Goal: Task Accomplishment & Management: Manage account settings

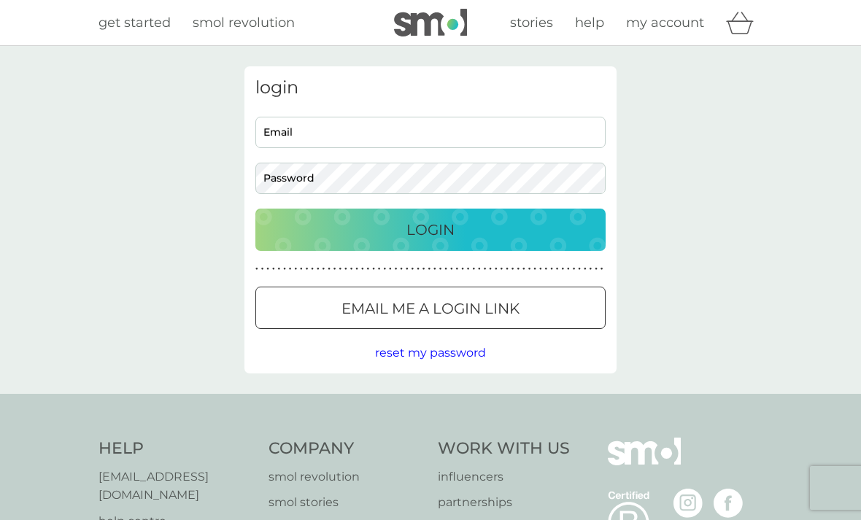
click at [307, 130] on input "Email" at bounding box center [430, 132] width 350 height 31
type input "[PERSON_NAME][EMAIL_ADDRESS][DOMAIN_NAME]"
click at [430, 229] on button "Login" at bounding box center [430, 230] width 350 height 42
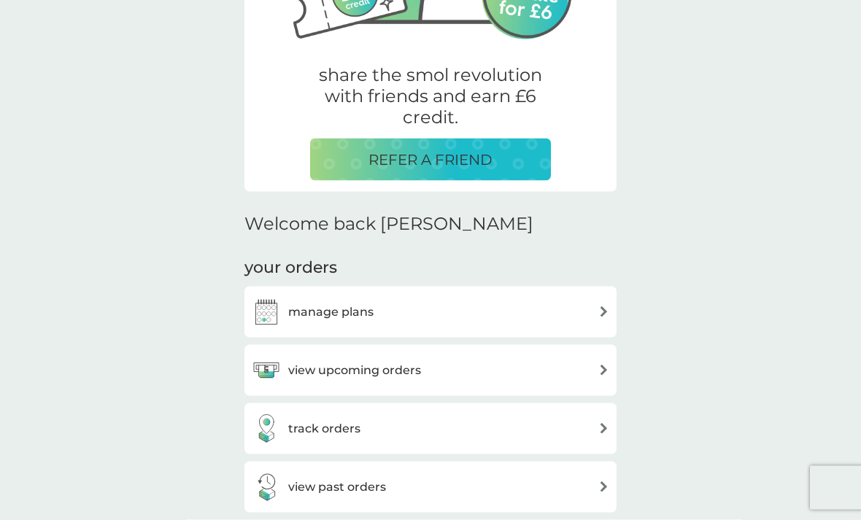
scroll to position [247, 0]
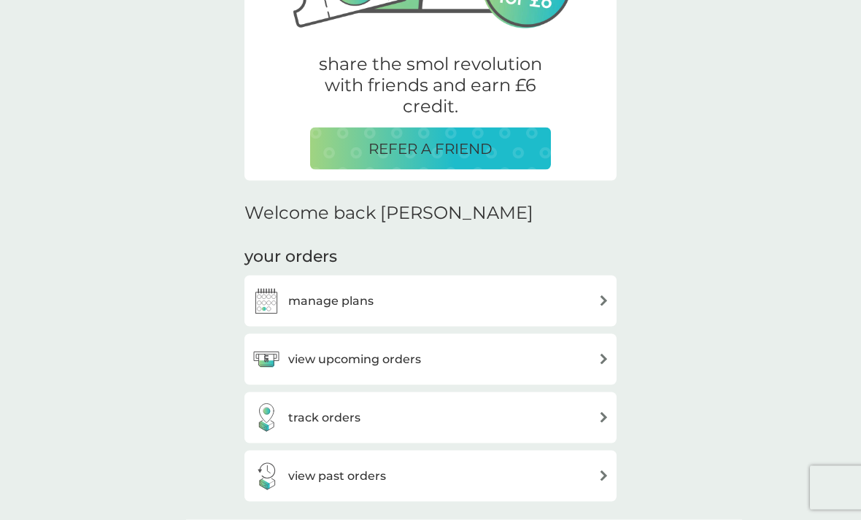
click at [601, 354] on img at bounding box center [603, 359] width 11 height 11
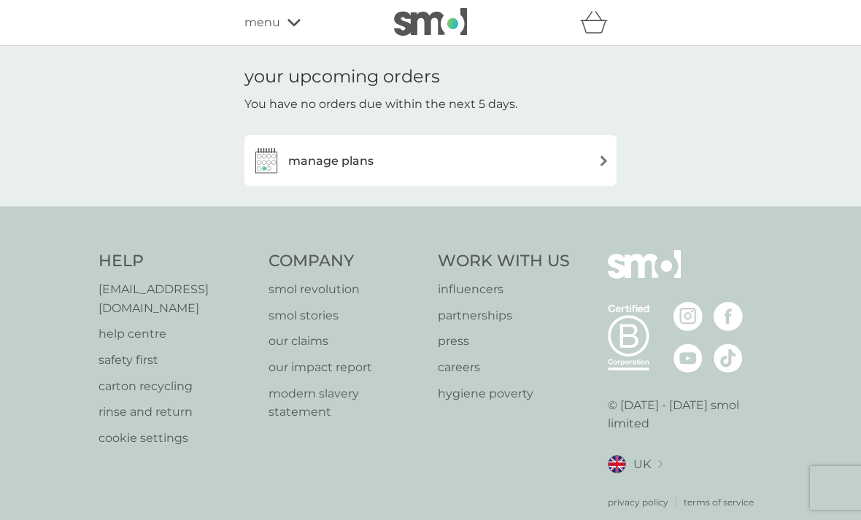
click at [604, 156] on img at bounding box center [603, 160] width 11 height 11
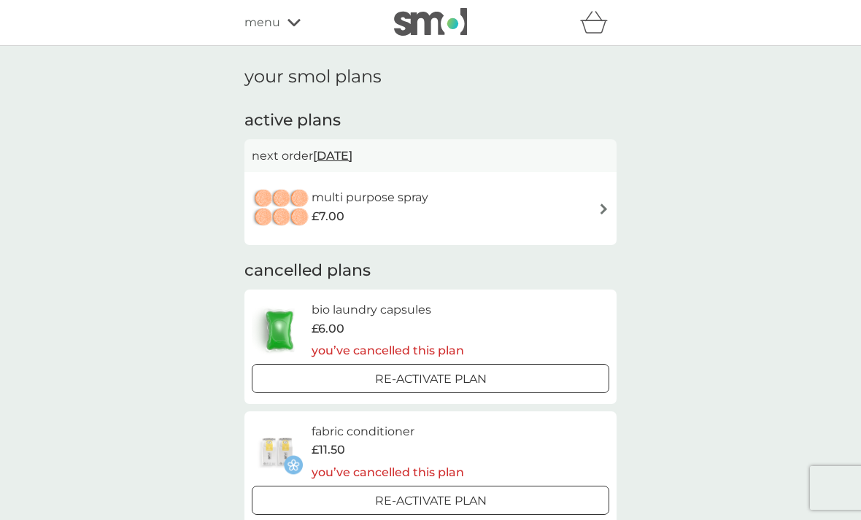
click at [598, 208] on img at bounding box center [603, 209] width 11 height 11
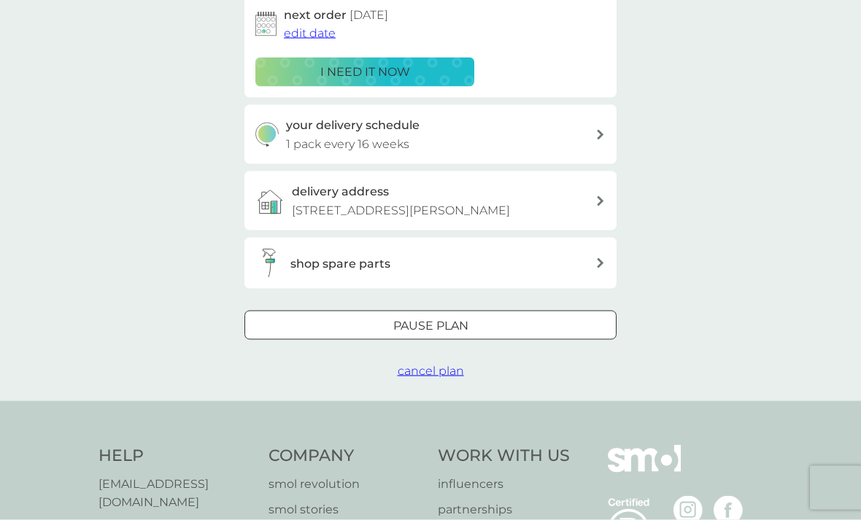
scroll to position [255, 0]
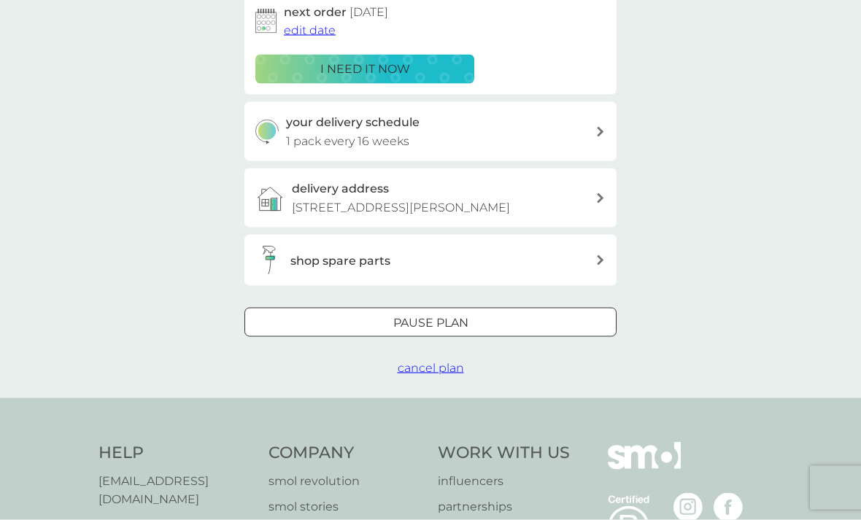
click at [437, 366] on span "cancel plan" at bounding box center [431, 368] width 66 height 14
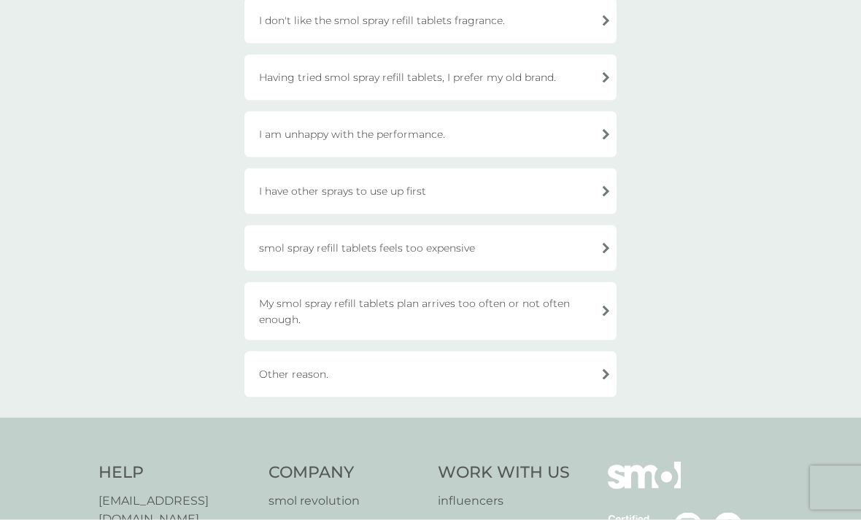
scroll to position [176, 0]
click at [600, 365] on div "Other reason." at bounding box center [430, 374] width 372 height 46
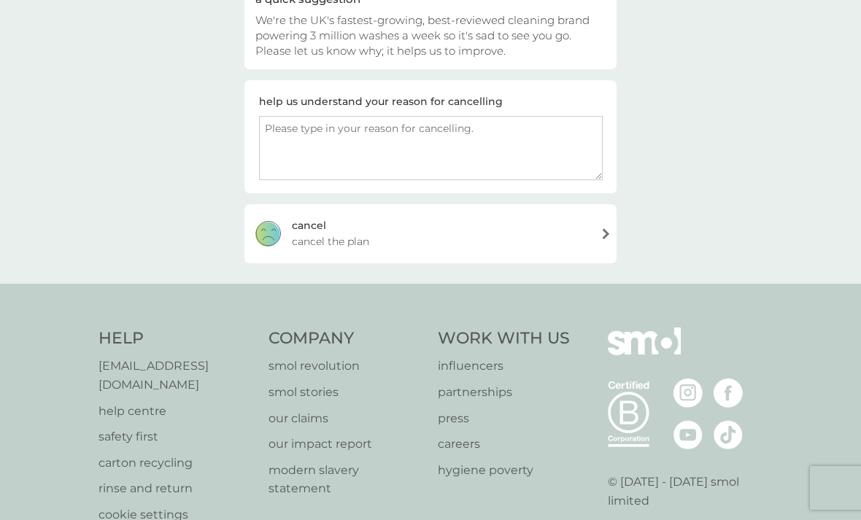
click at [282, 133] on textarea at bounding box center [431, 148] width 344 height 64
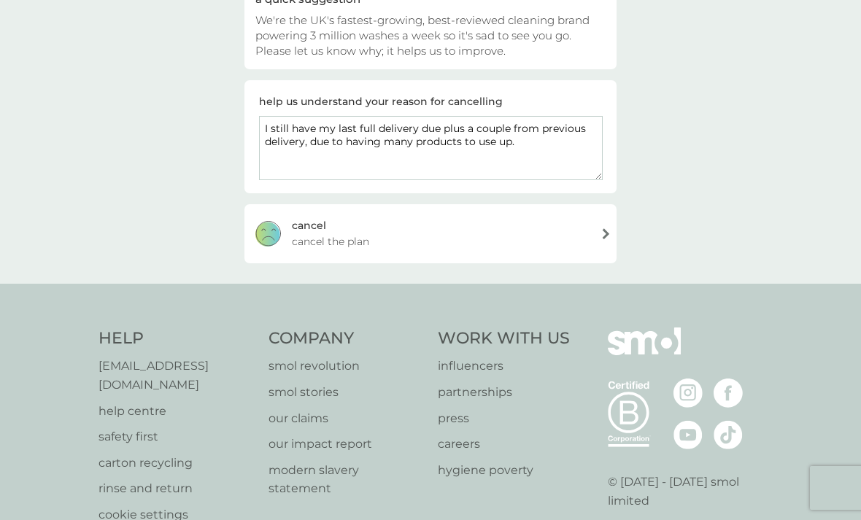
click at [435, 124] on textarea "I still have my last full delivery due plus a couple from previous delivery, du…" at bounding box center [431, 148] width 344 height 64
click at [530, 149] on textarea "I still have my last full delivery plus a couple from previous delivery, due to…" at bounding box center [431, 148] width 344 height 64
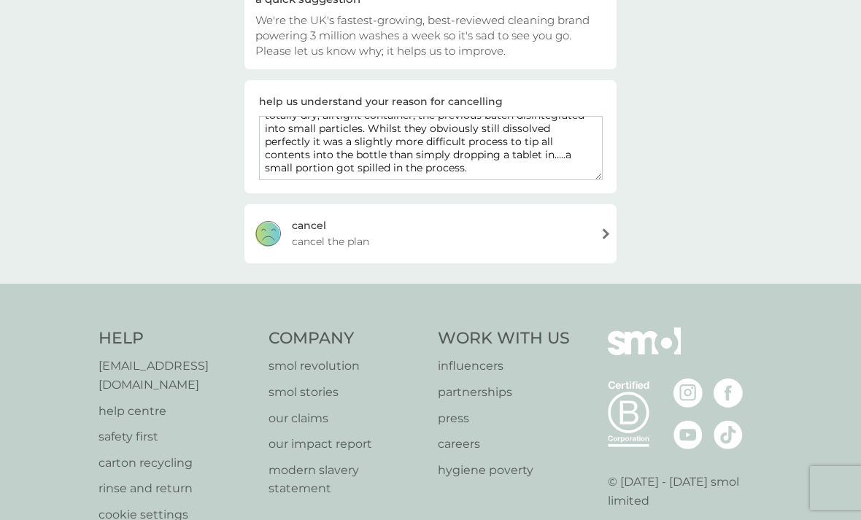
scroll to position [79, 0]
type textarea "I still have my last full delivery plus a couple from previous delivery, due to…"
click at [608, 236] on div "cancel cancel the plan" at bounding box center [430, 233] width 372 height 58
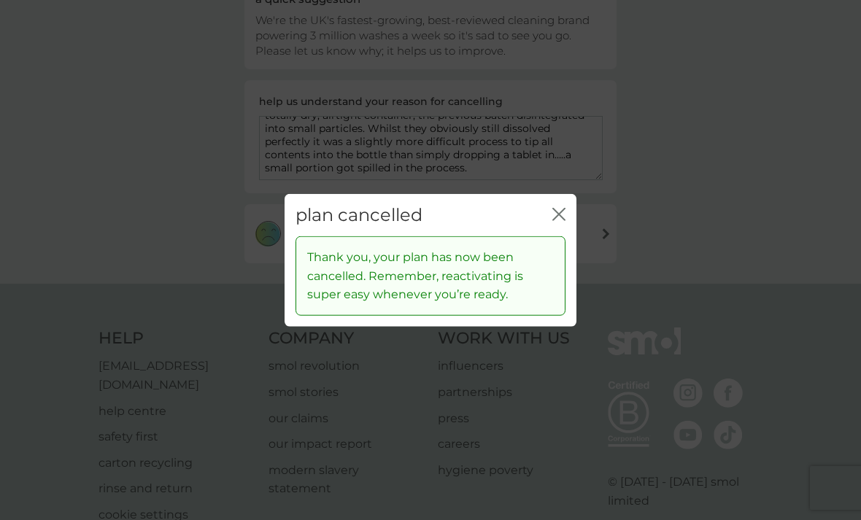
click at [564, 225] on div "close" at bounding box center [558, 214] width 13 height 21
click at [559, 220] on icon "close" at bounding box center [562, 214] width 6 height 12
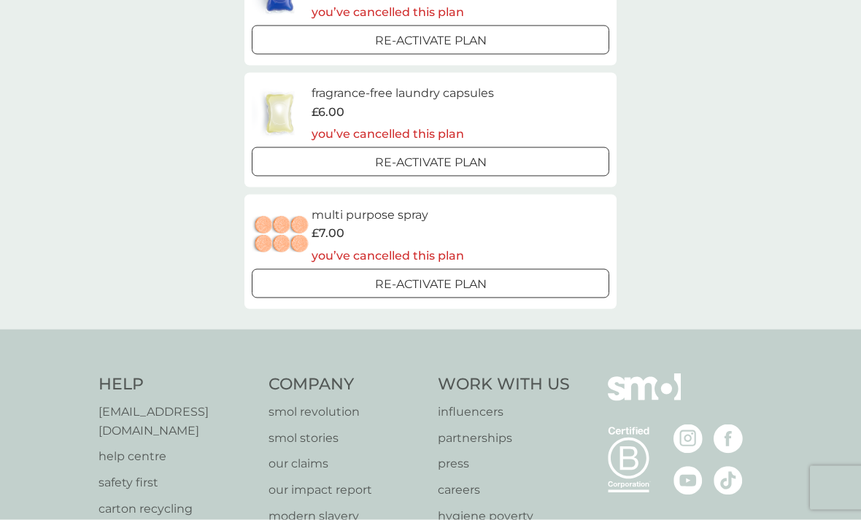
scroll to position [446, 0]
click at [459, 224] on div "£7.00" at bounding box center [387, 232] width 152 height 19
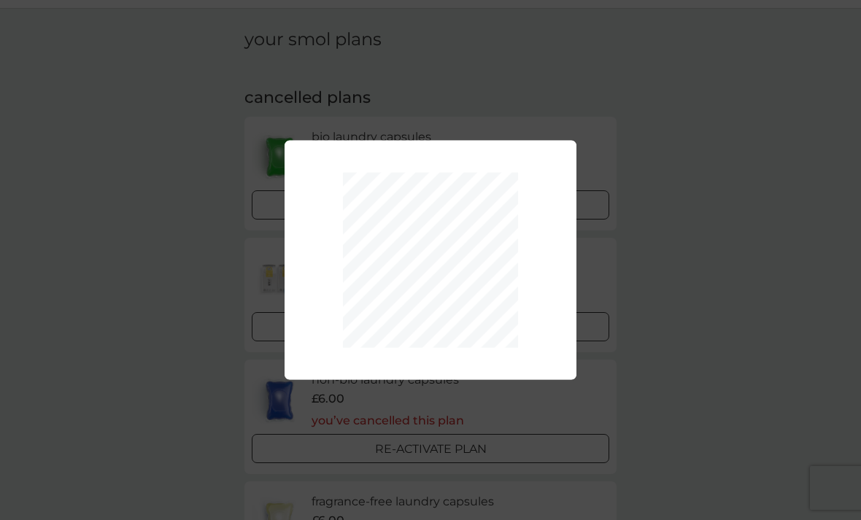
scroll to position [179, 0]
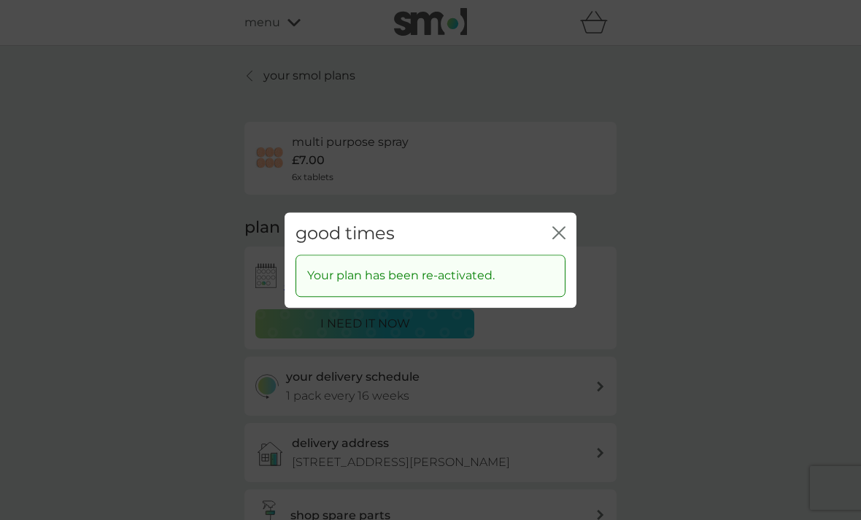
click at [561, 236] on icon "close" at bounding box center [562, 233] width 6 height 12
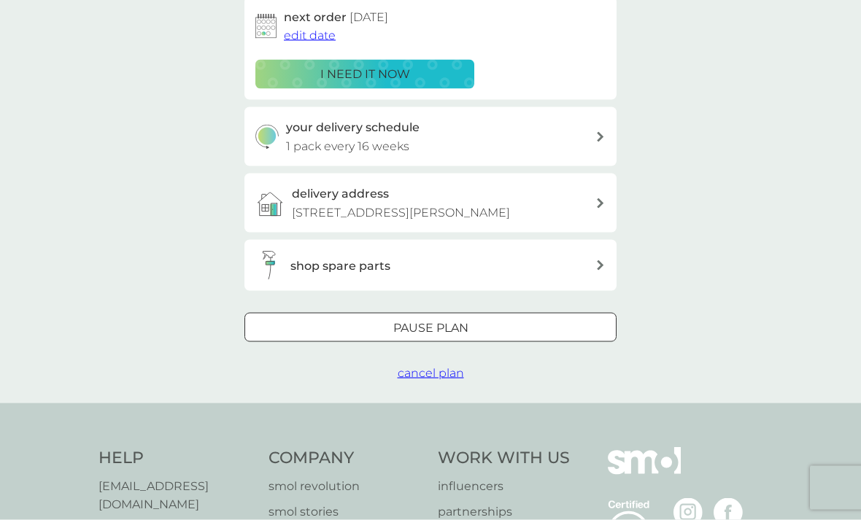
scroll to position [250, 0]
click at [443, 371] on span "cancel plan" at bounding box center [431, 372] width 66 height 14
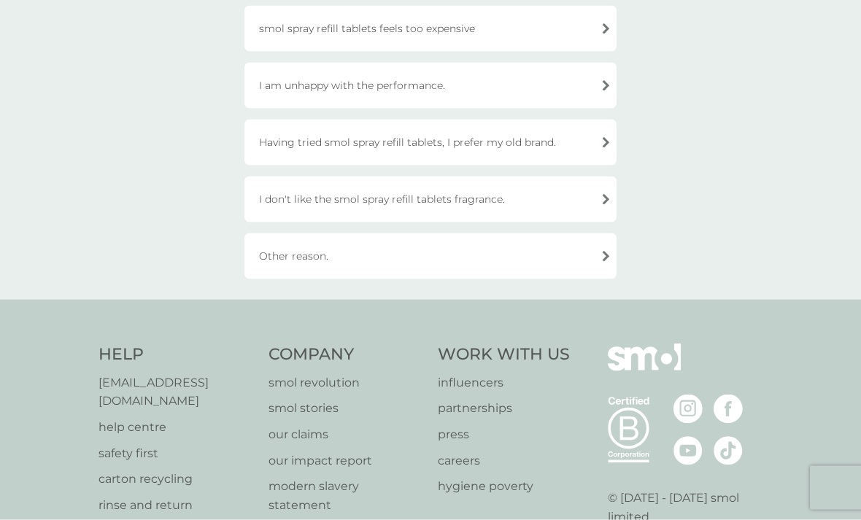
click at [610, 258] on div "Other reason." at bounding box center [430, 256] width 372 height 46
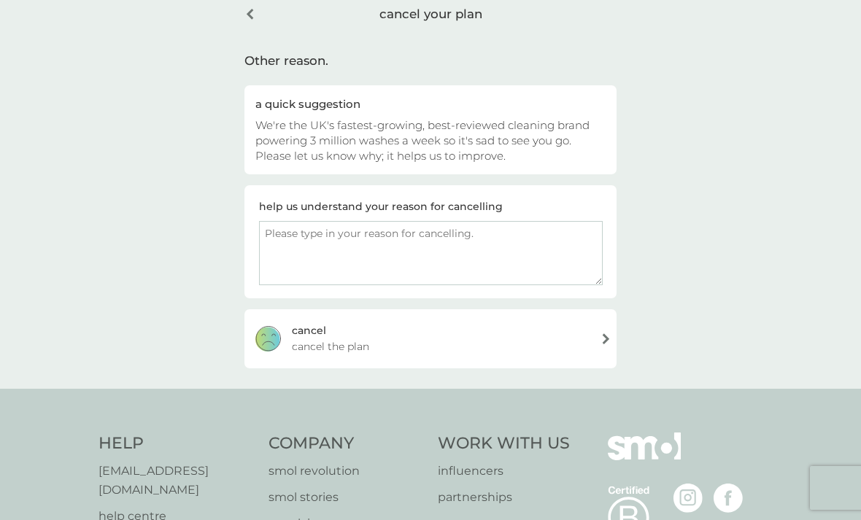
scroll to position [74, 0]
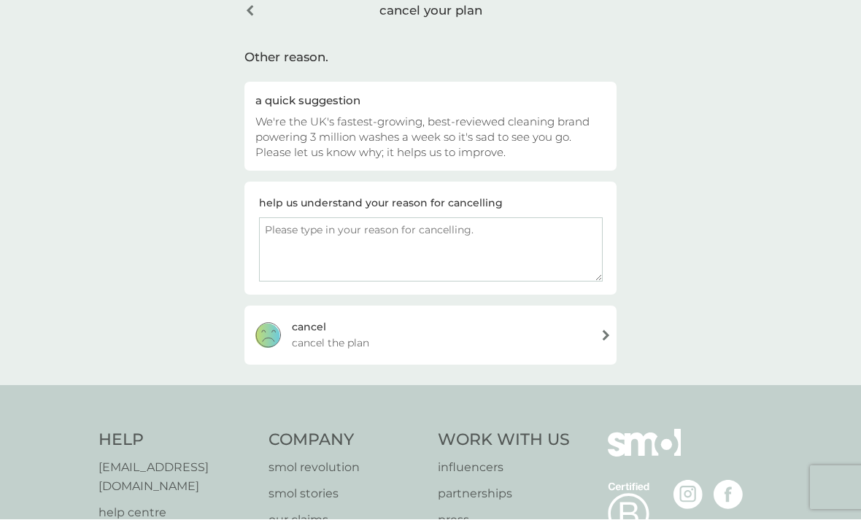
click at [274, 231] on textarea at bounding box center [431, 250] width 344 height 64
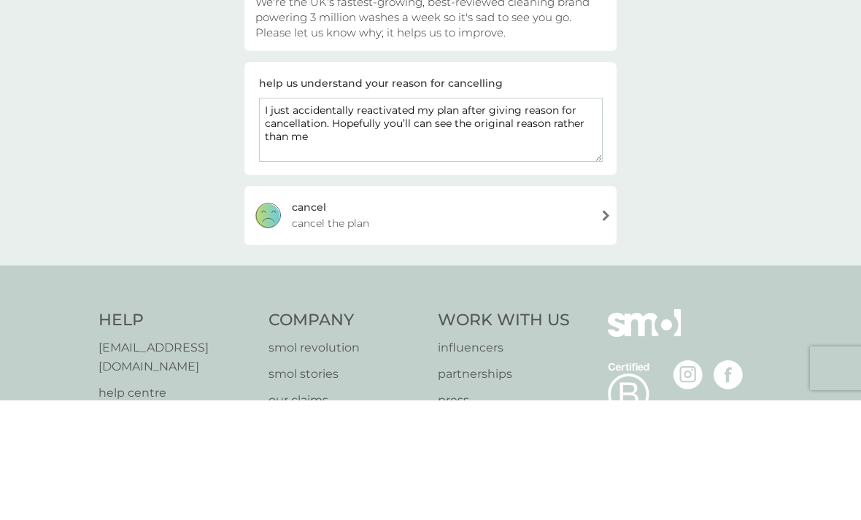
click at [414, 217] on textarea "I just accidentally reactivated my plan after giving reason for cancellation. H…" at bounding box center [431, 249] width 344 height 64
click at [328, 217] on textarea "I just accidentally reactivated my plan after giving reason for cancellation. H…" at bounding box center [431, 249] width 344 height 64
click at [421, 217] on textarea "I just accidentally reactivated my plan after giving reason for cancellation. H…" at bounding box center [431, 249] width 344 height 64
click at [322, 217] on textarea "I just accidentally reactivated my plan after giving reason for cancellation. H…" at bounding box center [431, 249] width 344 height 64
type textarea "I just accidentally reactivated my plan after giving reason for cancellation. H…"
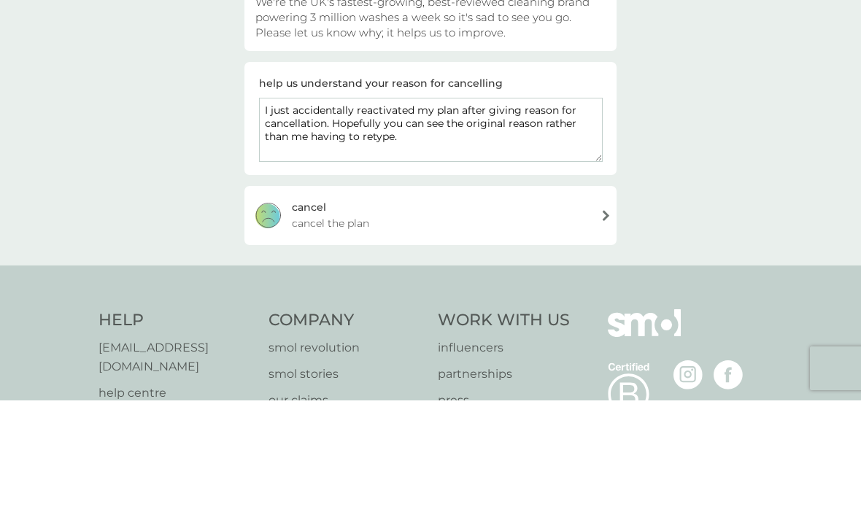
click at [612, 306] on div "cancel cancel the plan" at bounding box center [430, 335] width 372 height 58
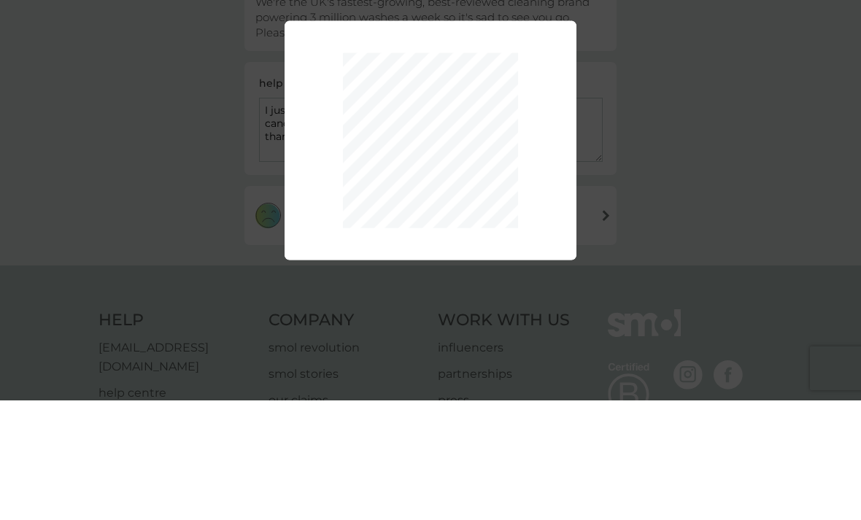
scroll to position [194, 0]
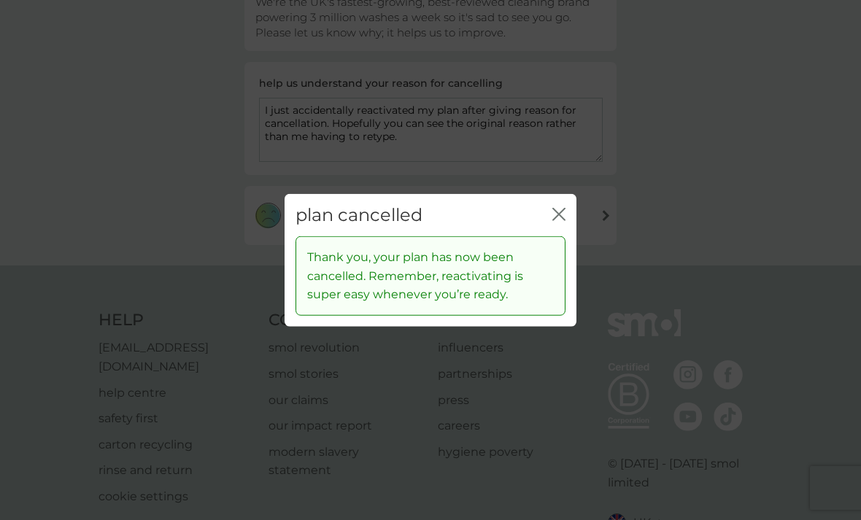
click at [552, 220] on icon "close" at bounding box center [558, 213] width 13 height 13
